Goal: Information Seeking & Learning: Learn about a topic

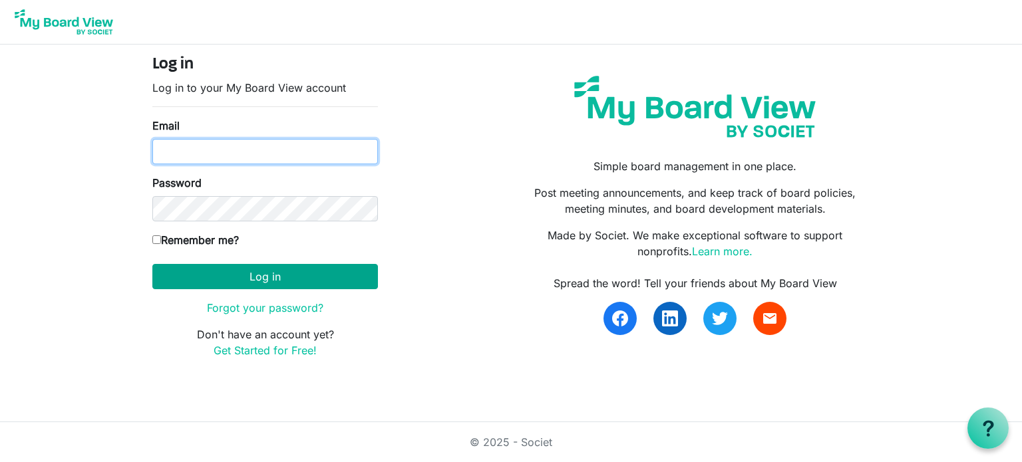
type input "[EMAIL_ADDRESS][DOMAIN_NAME]"
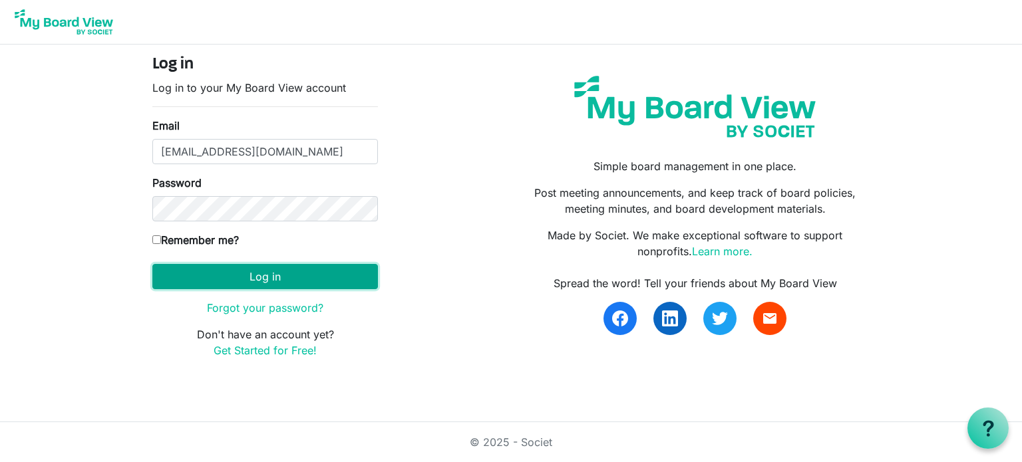
click at [270, 275] on button "Log in" at bounding box center [265, 276] width 226 height 25
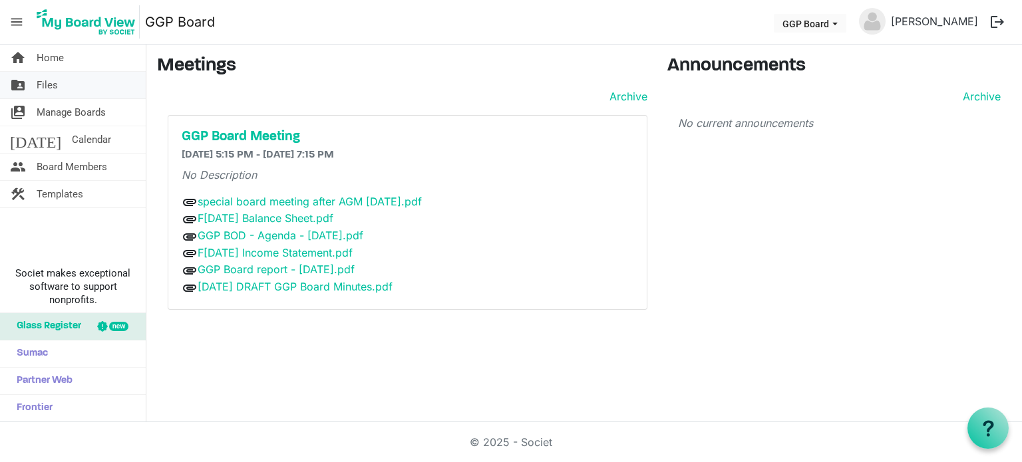
click at [45, 89] on span "Files" at bounding box center [47, 85] width 21 height 27
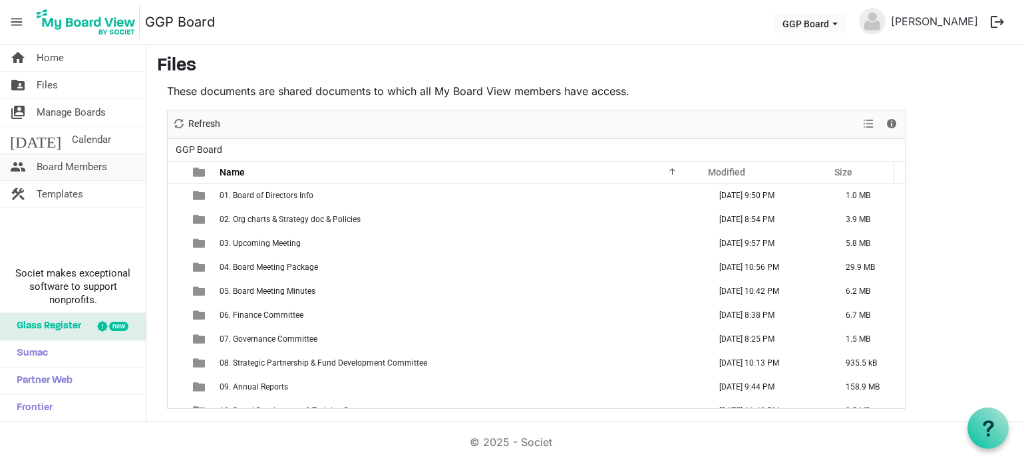
click at [89, 172] on span "Board Members" at bounding box center [72, 167] width 71 height 27
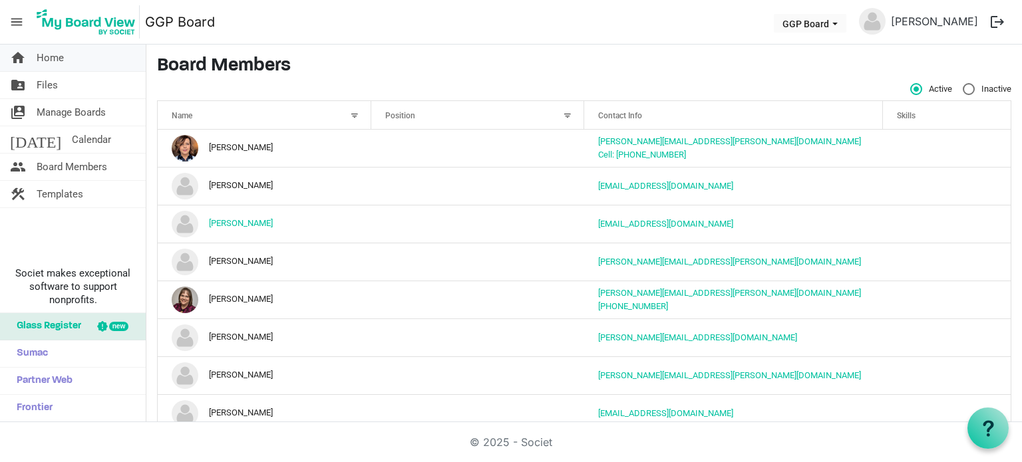
click at [69, 61] on link "home Home" at bounding box center [73, 58] width 146 height 27
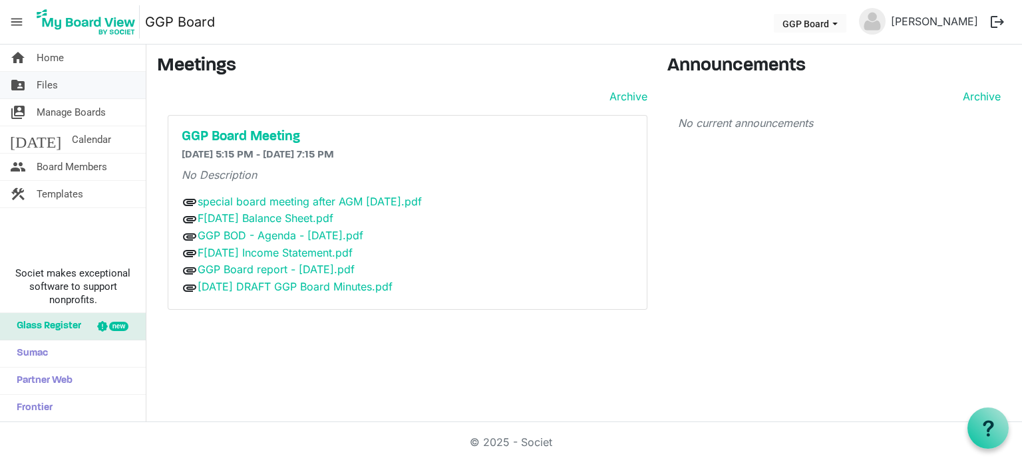
click at [51, 79] on span "Files" at bounding box center [47, 85] width 21 height 27
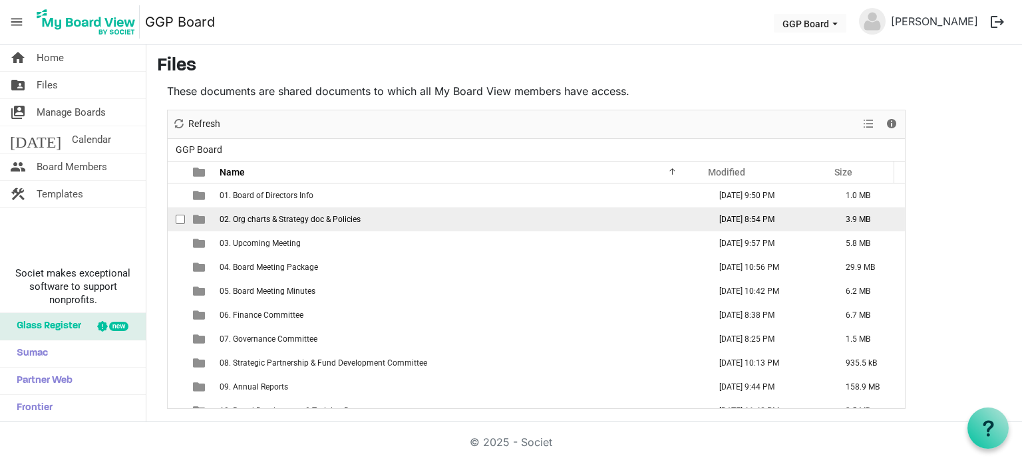
click at [317, 222] on span "02. Org charts & Strategy doc & Policies" at bounding box center [290, 219] width 141 height 9
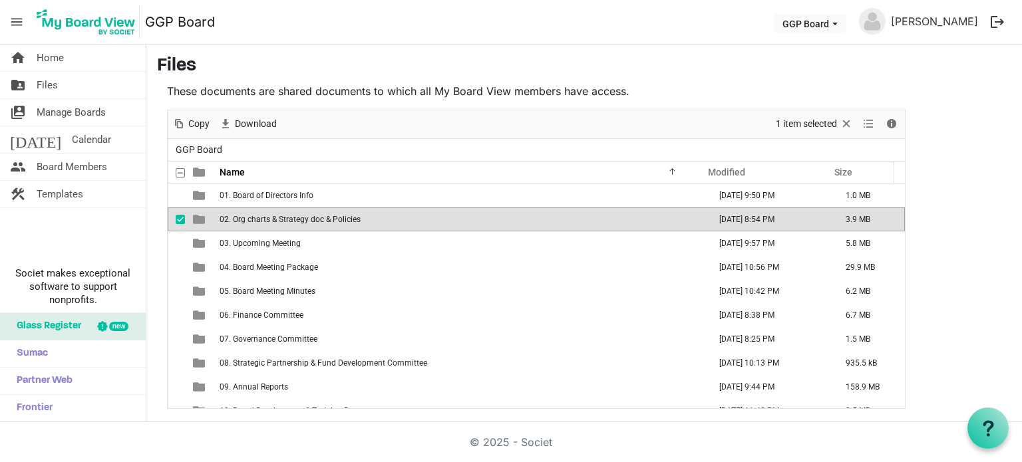
click at [317, 218] on span "02. Org charts & Strategy doc & Policies" at bounding box center [290, 219] width 141 height 9
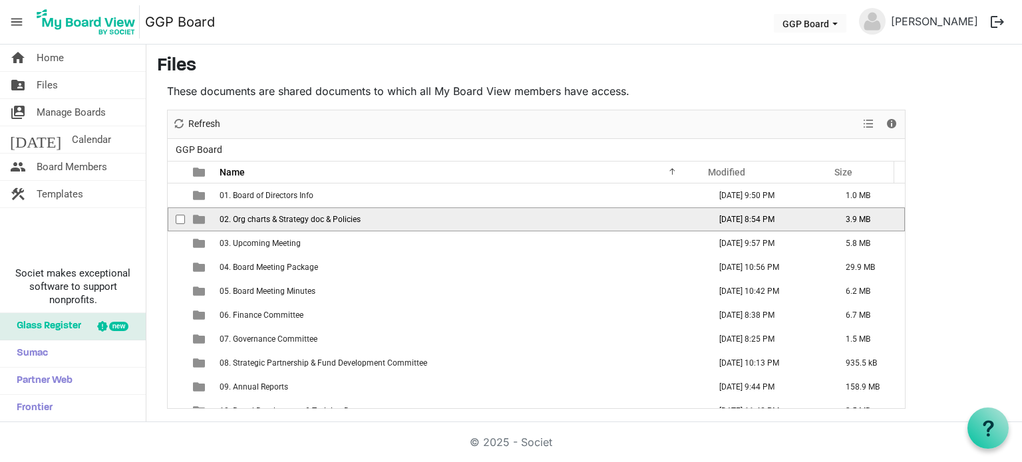
click at [317, 218] on span "02. Org charts & Strategy doc & Policies" at bounding box center [290, 219] width 141 height 9
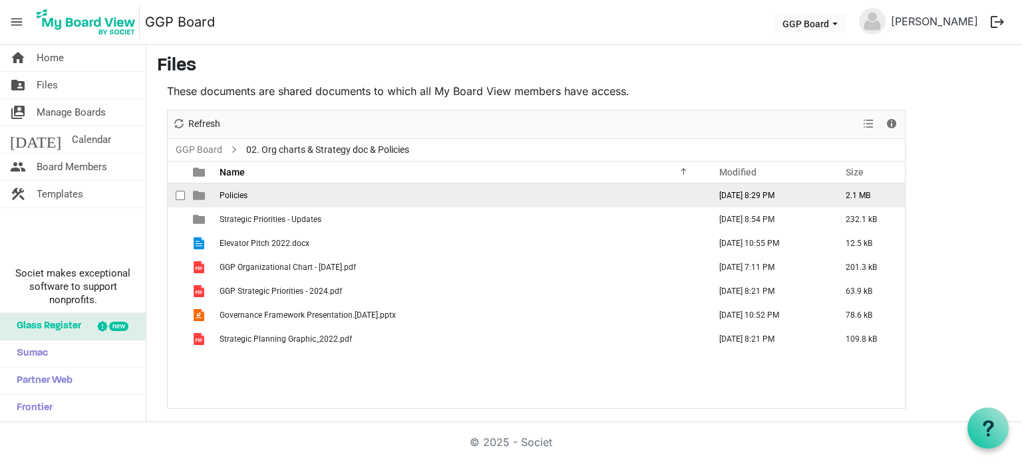
click at [250, 193] on td "Policies" at bounding box center [461, 196] width 490 height 24
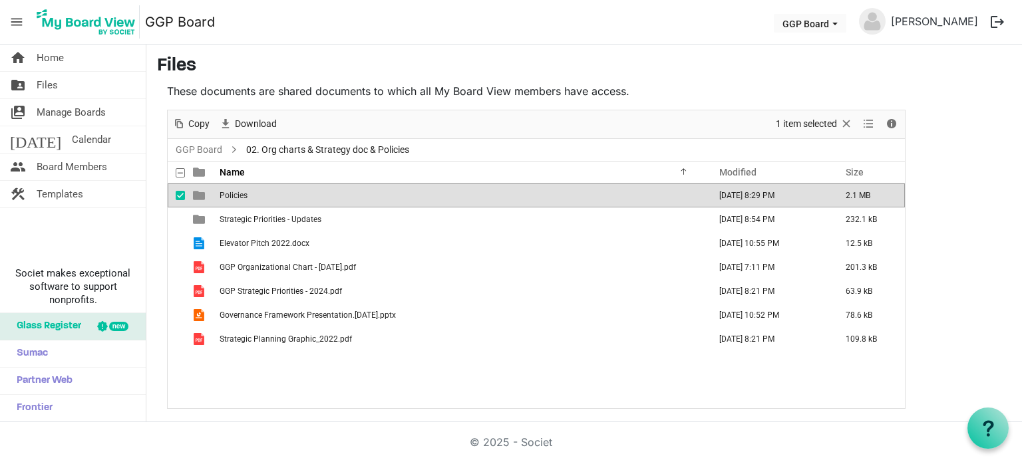
click at [250, 193] on td "Policies" at bounding box center [461, 196] width 490 height 24
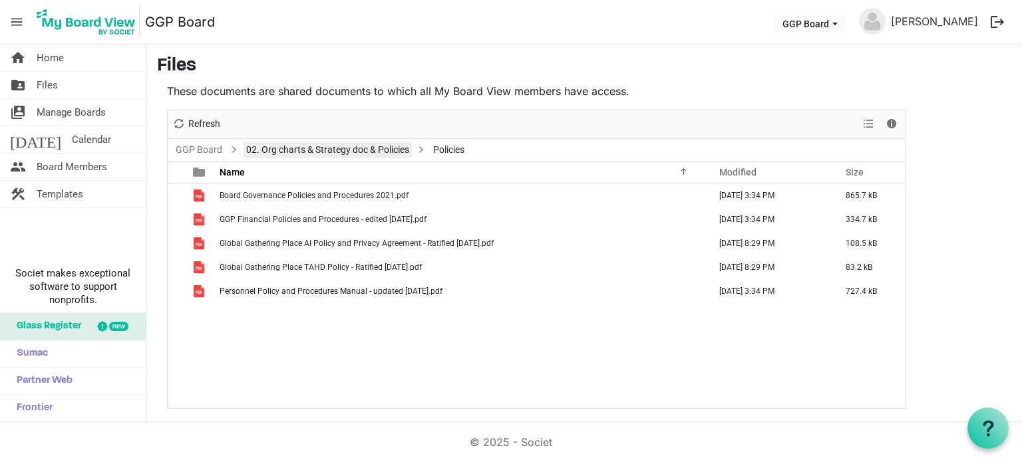
click at [295, 152] on link "02. Org charts & Strategy doc & Policies" at bounding box center [328, 150] width 168 height 17
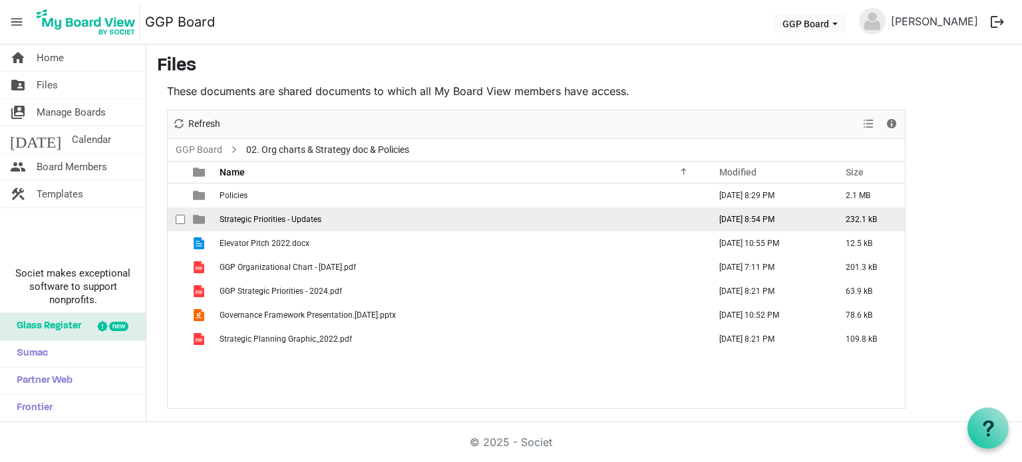
click at [248, 224] on td "Strategic Priorities - Updates" at bounding box center [461, 220] width 490 height 24
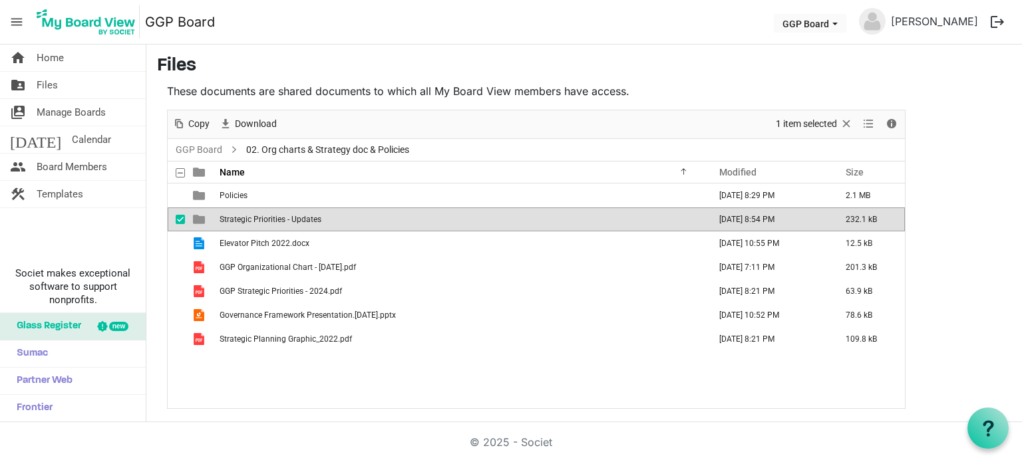
click at [248, 224] on td "Strategic Priorities - Updates" at bounding box center [461, 220] width 490 height 24
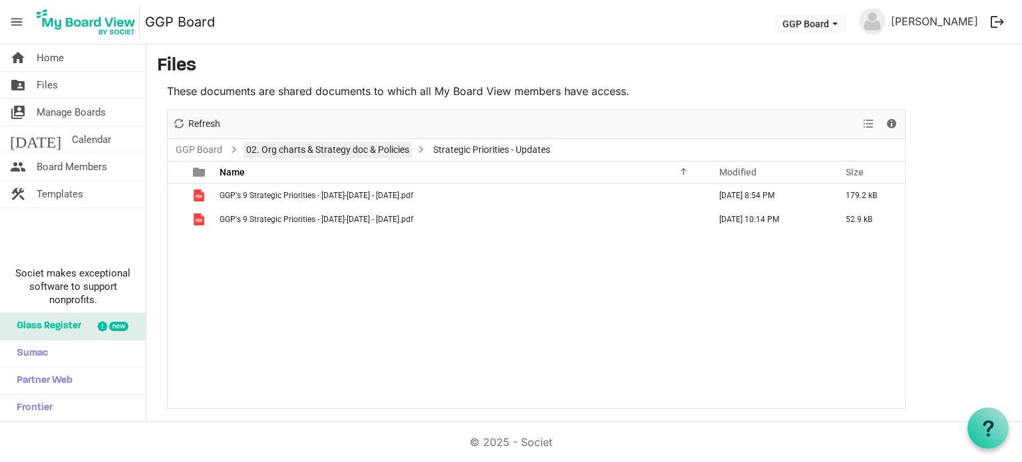
click at [317, 152] on link "02. Org charts & Strategy doc & Policies" at bounding box center [328, 150] width 168 height 17
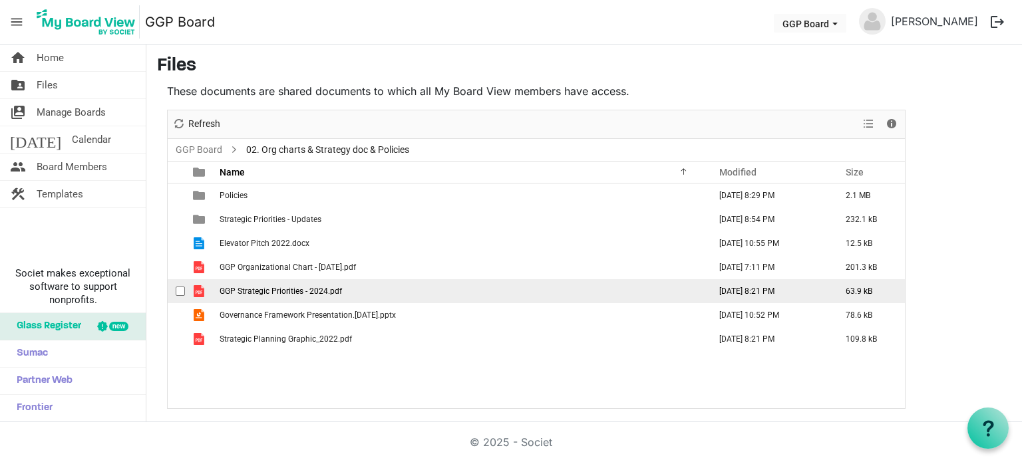
click at [301, 290] on span "GGP Strategic Priorities - 2024.pdf" at bounding box center [281, 291] width 122 height 9
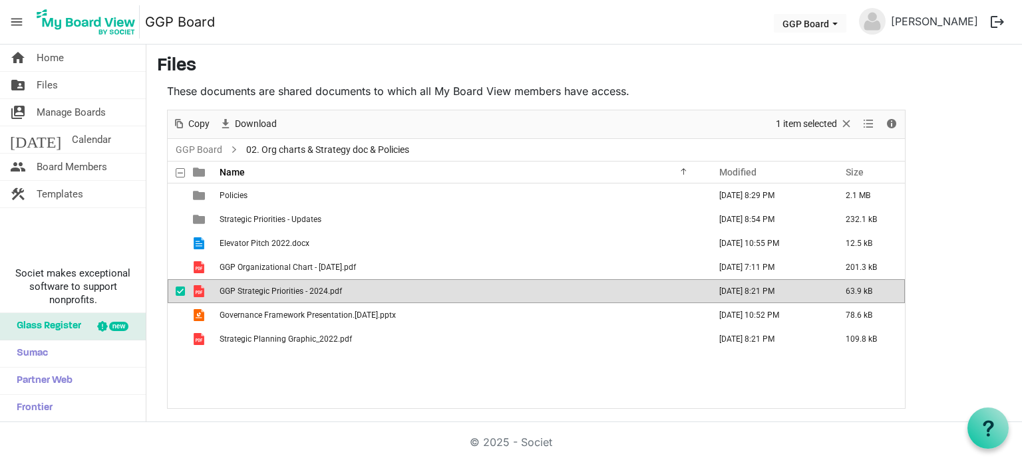
click at [301, 290] on span "GGP Strategic Priorities - 2024.pdf" at bounding box center [281, 291] width 122 height 9
click at [207, 148] on link "GGP Board" at bounding box center [199, 150] width 52 height 17
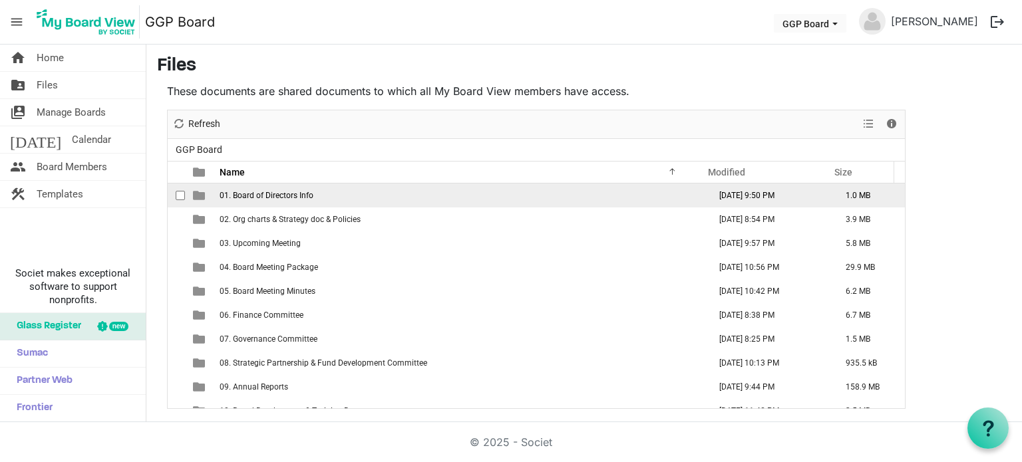
click at [253, 196] on span "01. Board of Directors Info" at bounding box center [267, 195] width 94 height 9
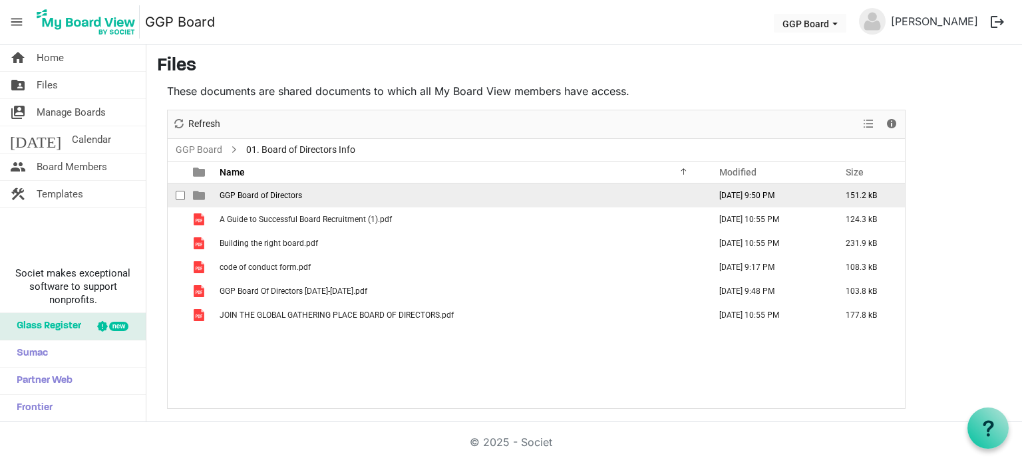
click at [268, 195] on span "GGP Board of Directors" at bounding box center [261, 195] width 83 height 9
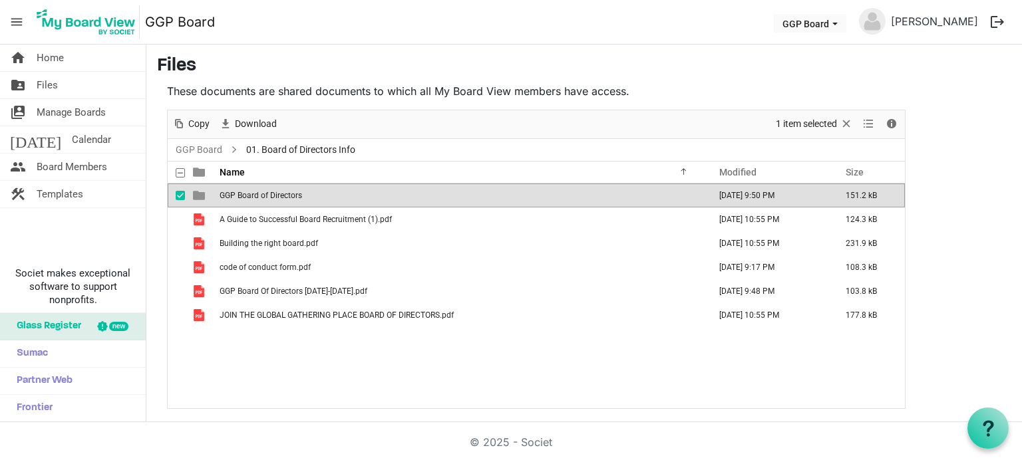
click at [268, 195] on span "GGP Board of Directors" at bounding box center [261, 195] width 83 height 9
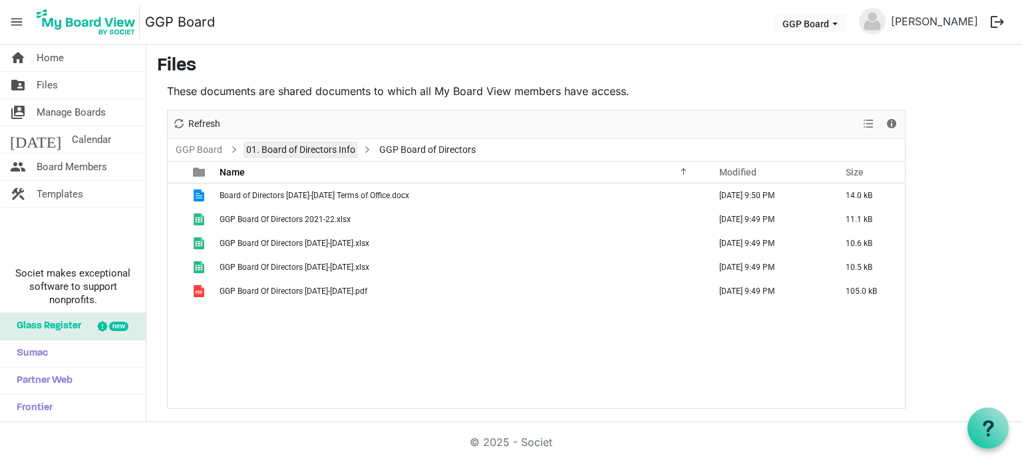
click at [273, 148] on link "01. Board of Directors Info" at bounding box center [301, 150] width 114 height 17
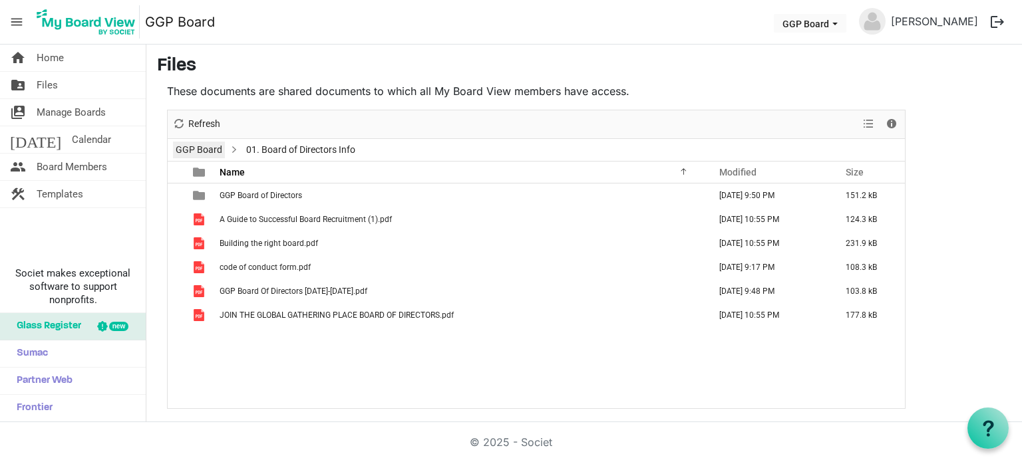
click at [180, 150] on link "GGP Board" at bounding box center [199, 150] width 52 height 17
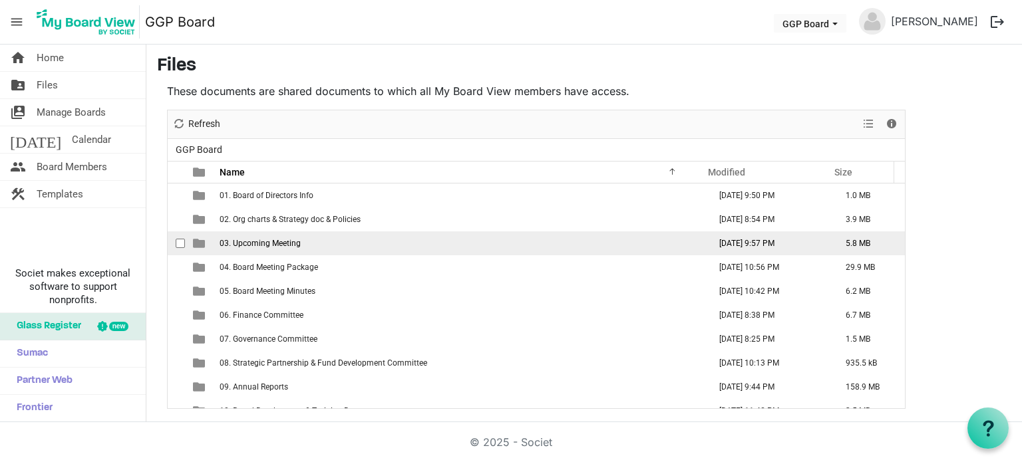
click at [301, 246] on td "03. Upcoming Meeting" at bounding box center [461, 244] width 490 height 24
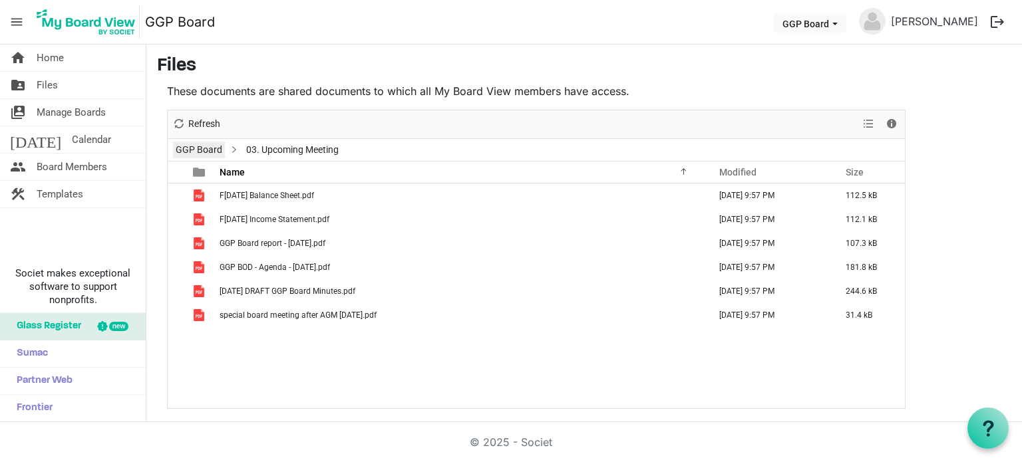
click at [200, 145] on link "GGP Board" at bounding box center [199, 150] width 52 height 17
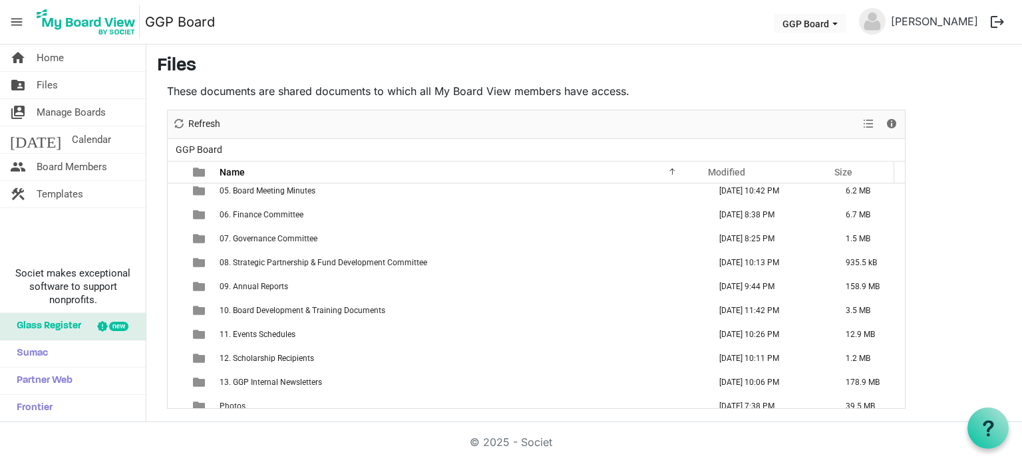
scroll to position [106, 0]
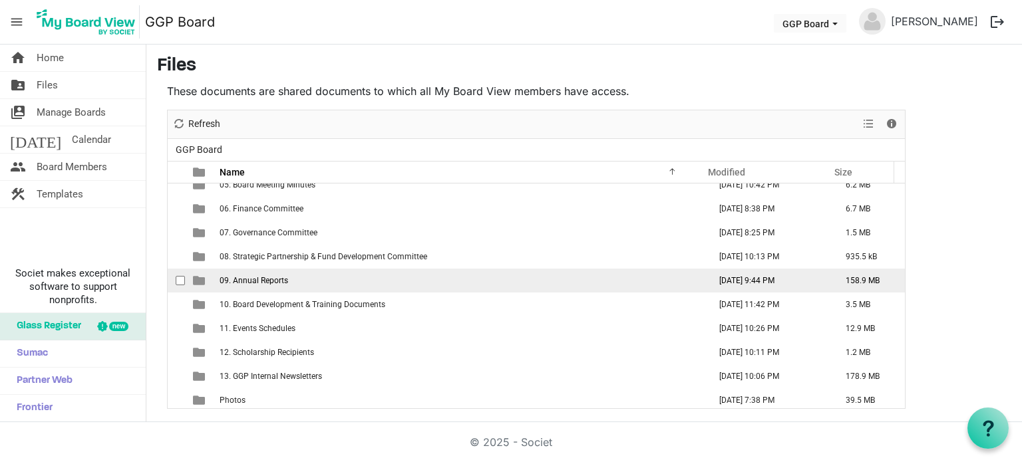
click at [276, 279] on span "09. Annual Reports" at bounding box center [254, 280] width 69 height 9
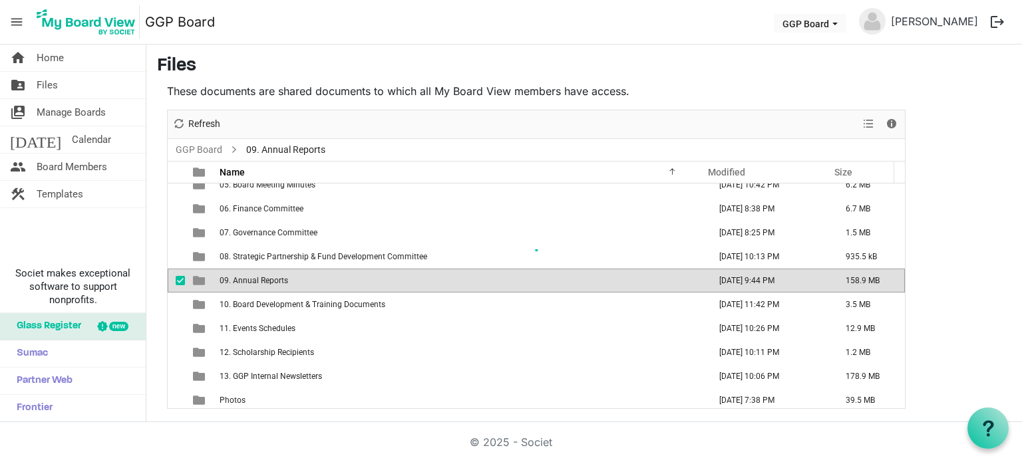
scroll to position [62, 0]
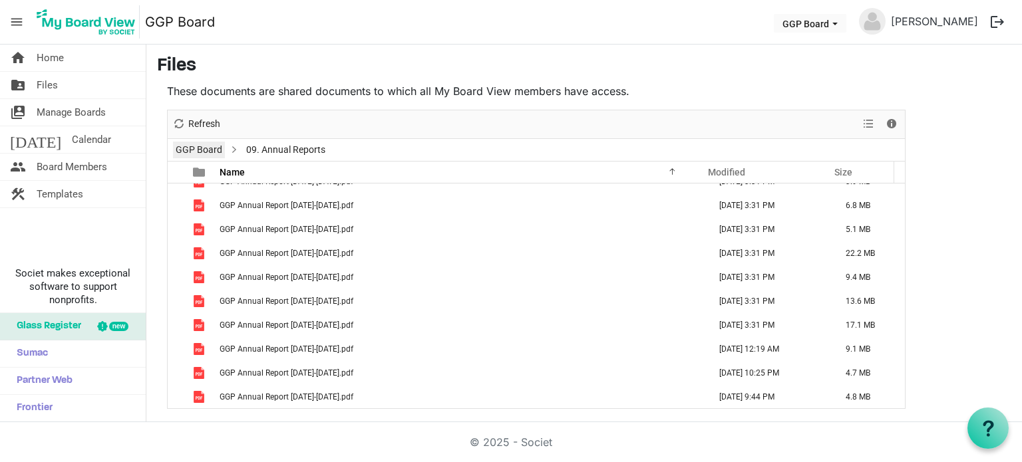
click at [194, 150] on link "GGP Board" at bounding box center [199, 150] width 52 height 17
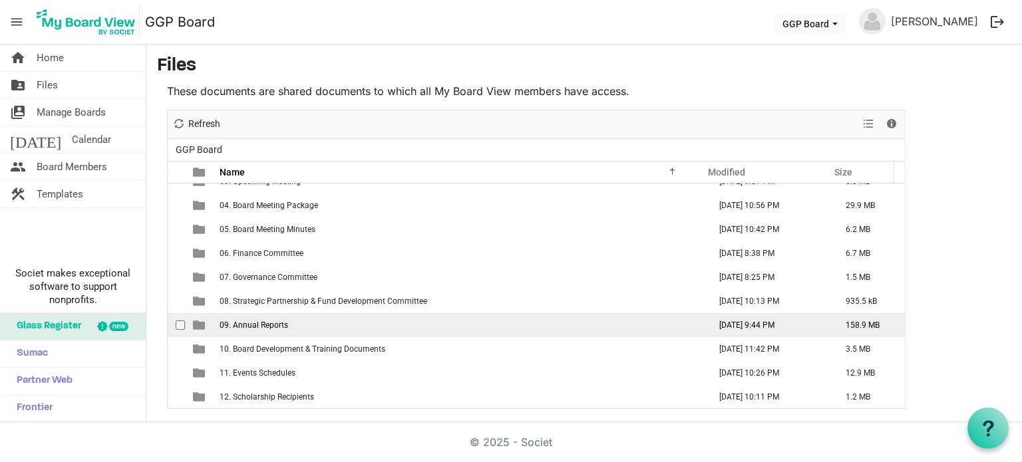
scroll to position [106, 0]
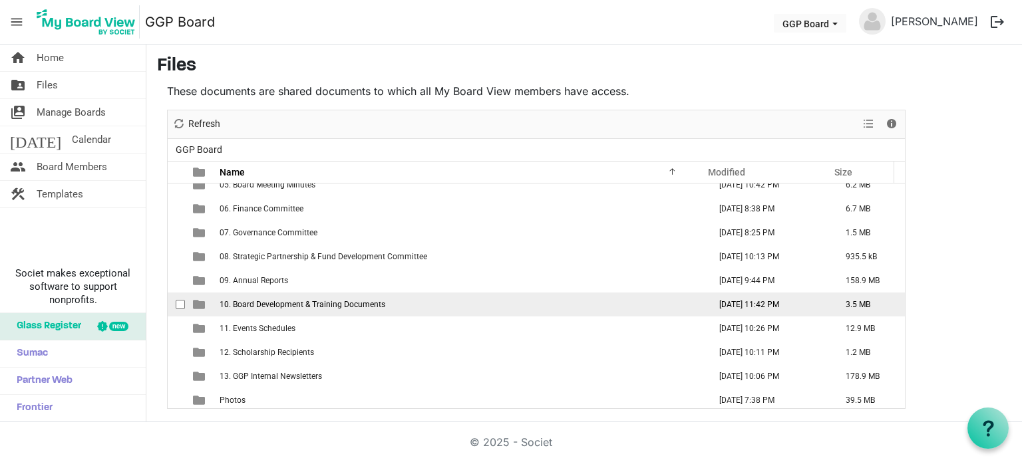
click at [289, 303] on span "10. Board Development & Training Documents" at bounding box center [303, 304] width 166 height 9
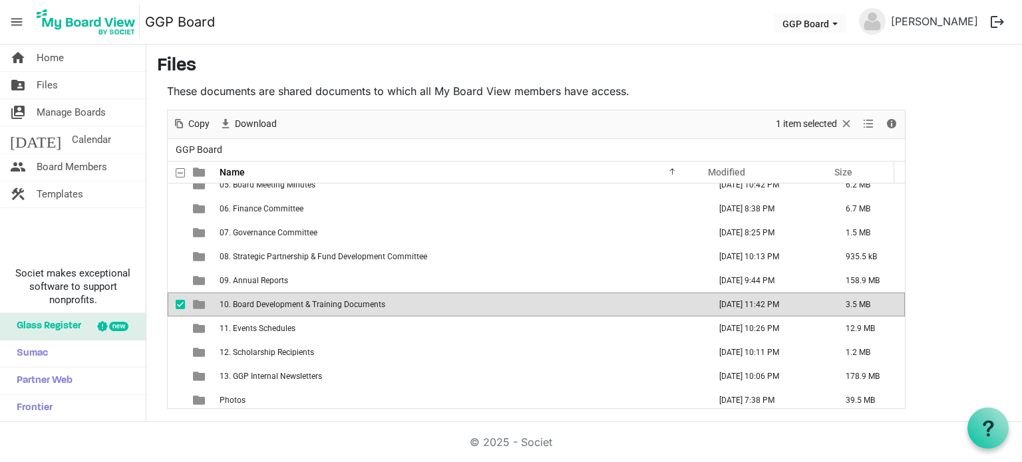
click at [289, 303] on span "10. Board Development & Training Documents" at bounding box center [303, 304] width 166 height 9
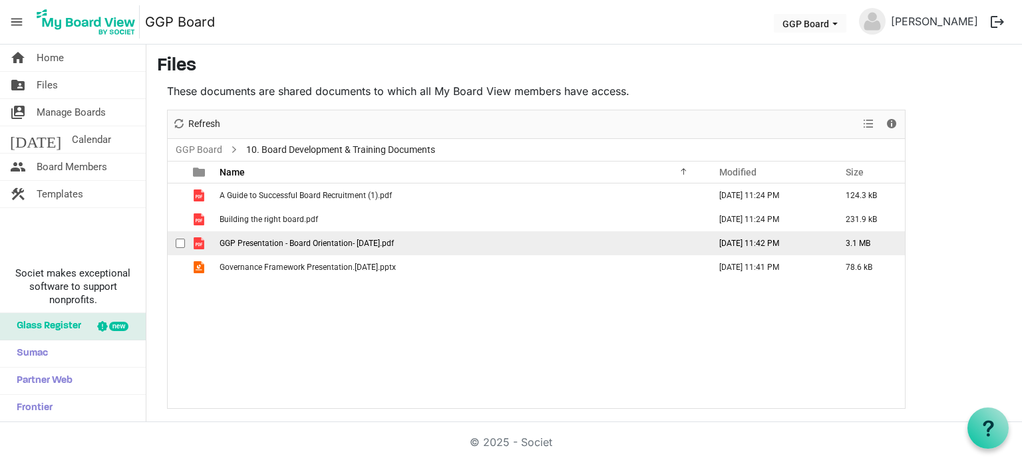
click at [266, 253] on td "GGP Presentation - Board Orientation- Sept 2023.pdf" at bounding box center [461, 244] width 490 height 24
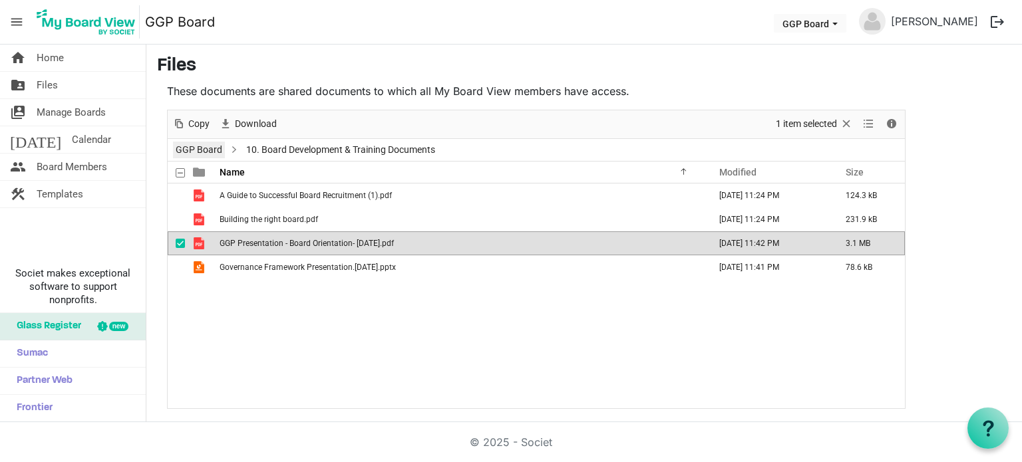
click at [202, 150] on link "GGP Board" at bounding box center [199, 150] width 52 height 17
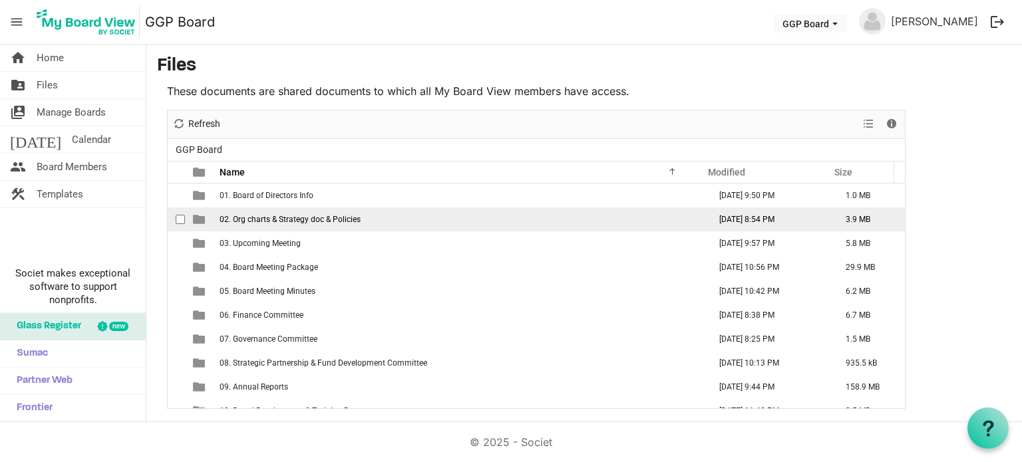
click at [181, 218] on span "checkbox" at bounding box center [180, 219] width 9 height 9
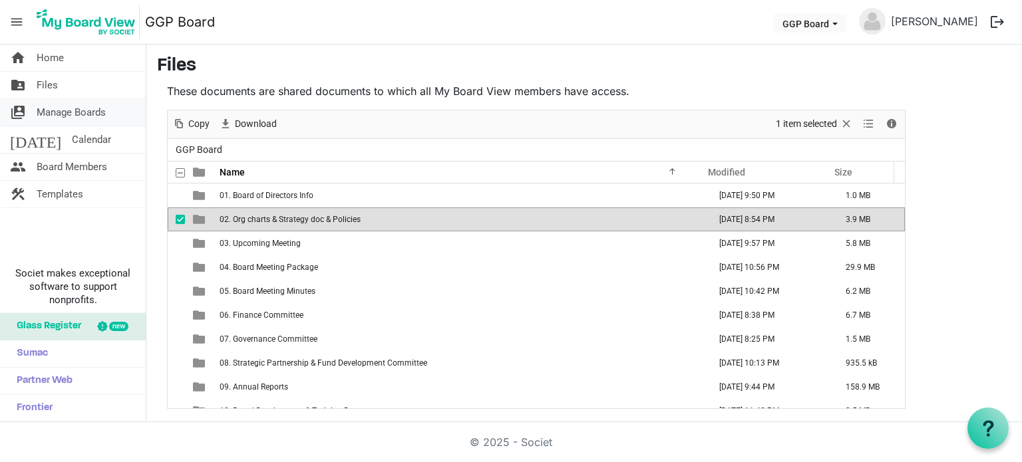
click at [77, 110] on span "Manage Boards" at bounding box center [71, 112] width 69 height 27
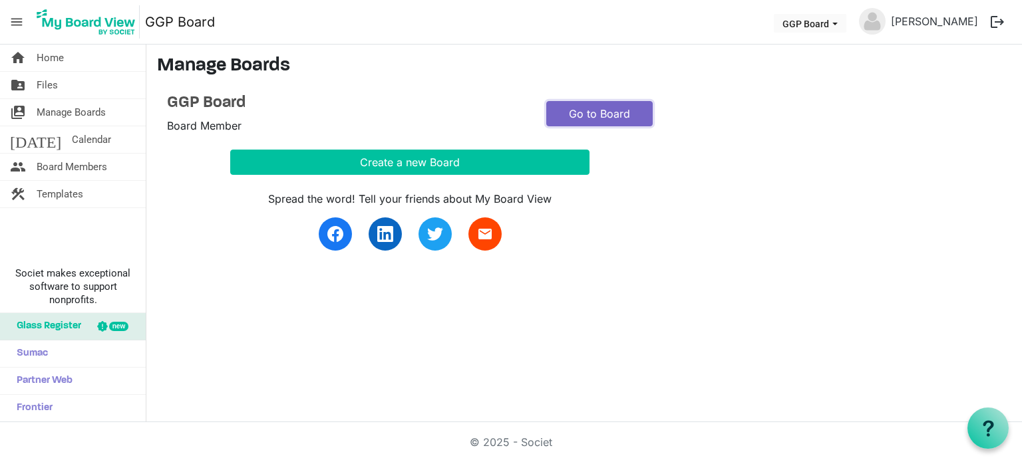
click at [616, 110] on link "Go to Board" at bounding box center [599, 113] width 106 height 25
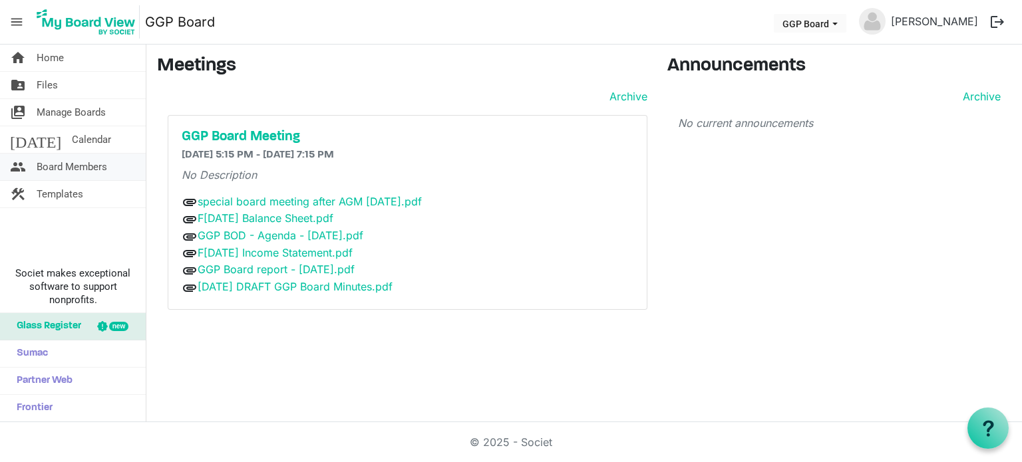
click at [48, 166] on span "Board Members" at bounding box center [72, 167] width 71 height 27
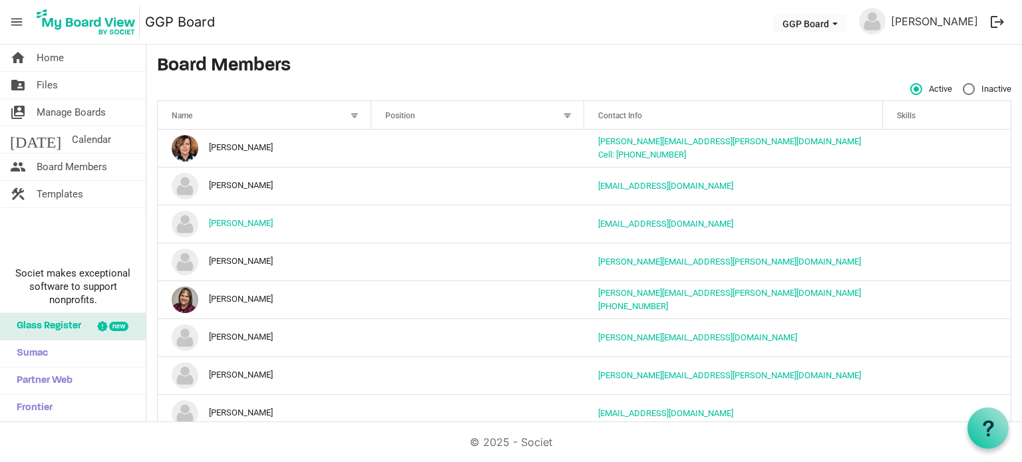
click at [782, 64] on h3 "Board Members" at bounding box center [584, 66] width 854 height 23
